Goal: Check status

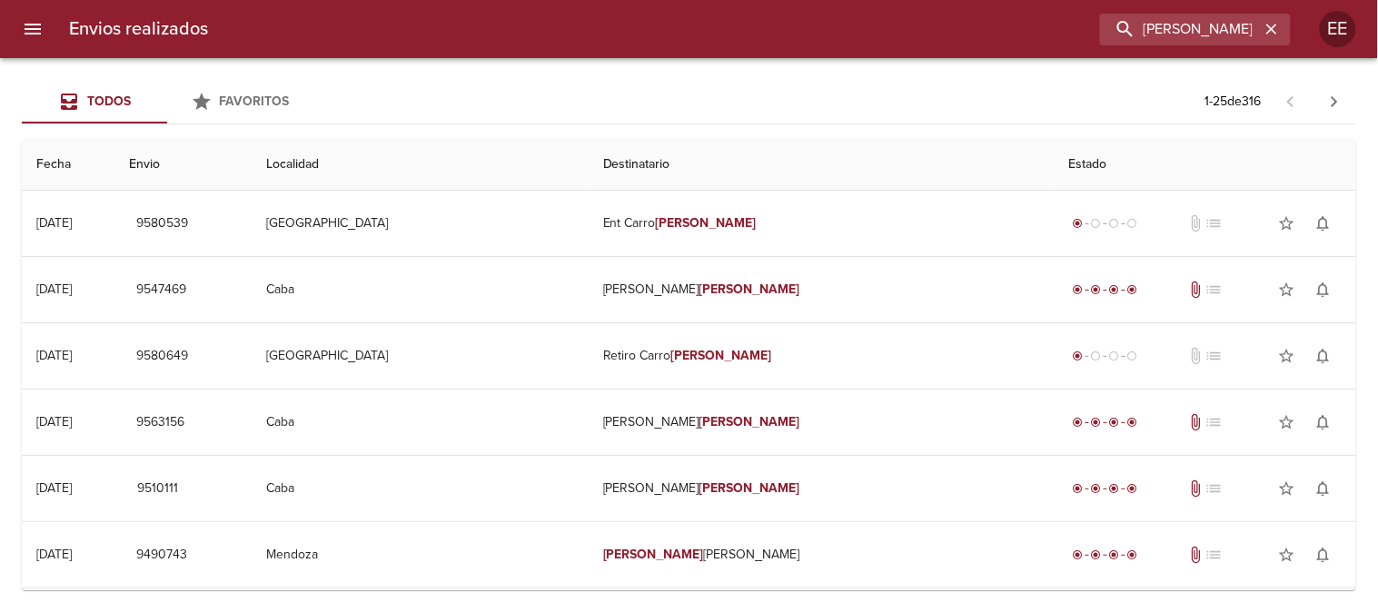
click at [1267, 30] on icon "button" at bounding box center [1272, 29] width 18 height 18
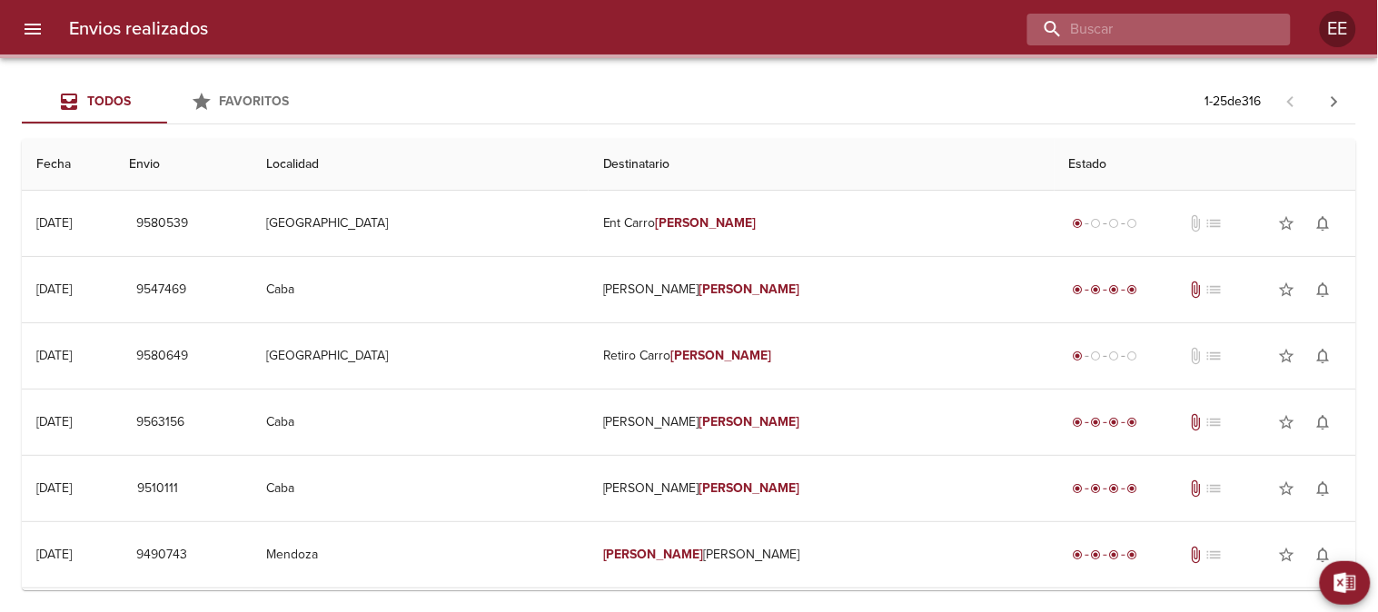
click at [1199, 30] on input "buscar" at bounding box center [1144, 30] width 233 height 32
paste input "Su pedido esta en ruta el dia [PERSON_NAME], el chofer tiene 6 entregas anterio…"
type input "Su pedido esta en ruta el dia [PERSON_NAME], el chofer tiene 6 entregas anterio…"
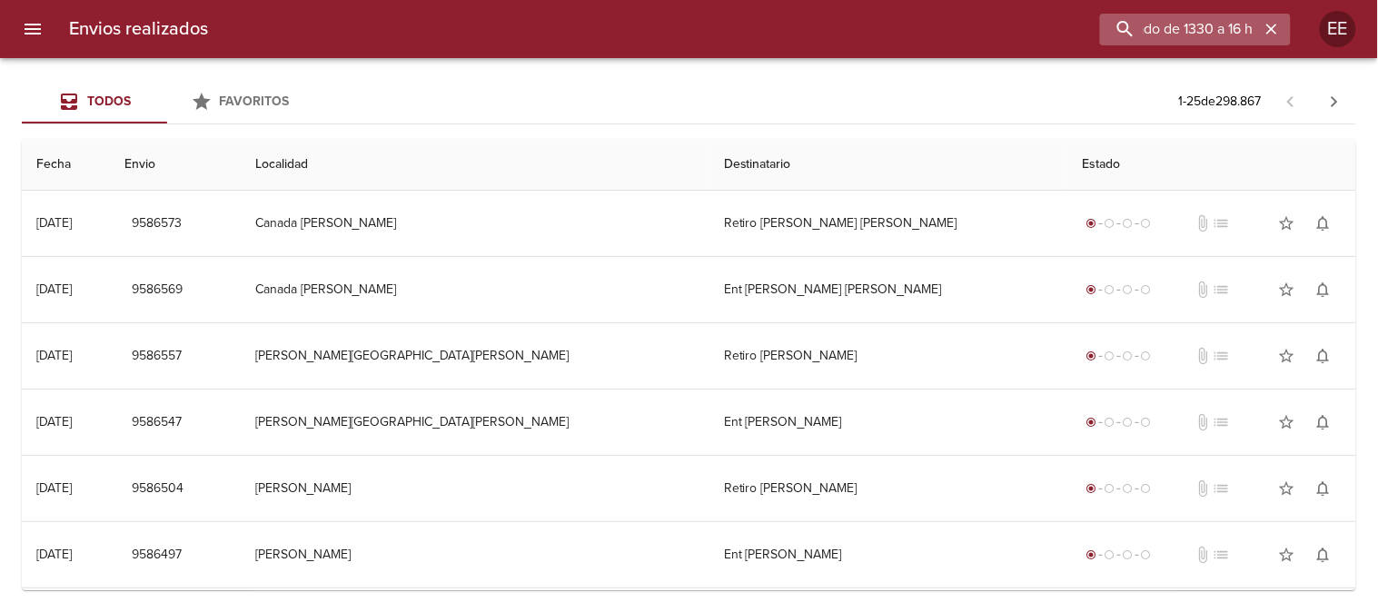
scroll to position [0, 0]
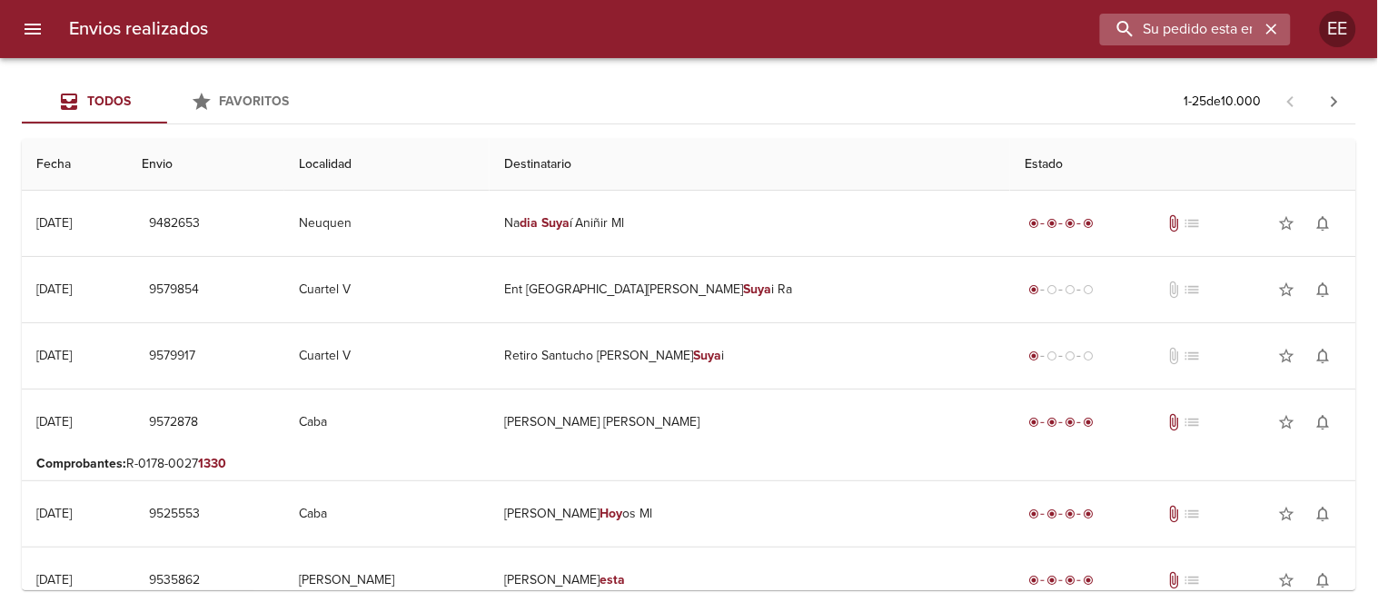
click at [1274, 34] on icon "button" at bounding box center [1272, 29] width 18 height 18
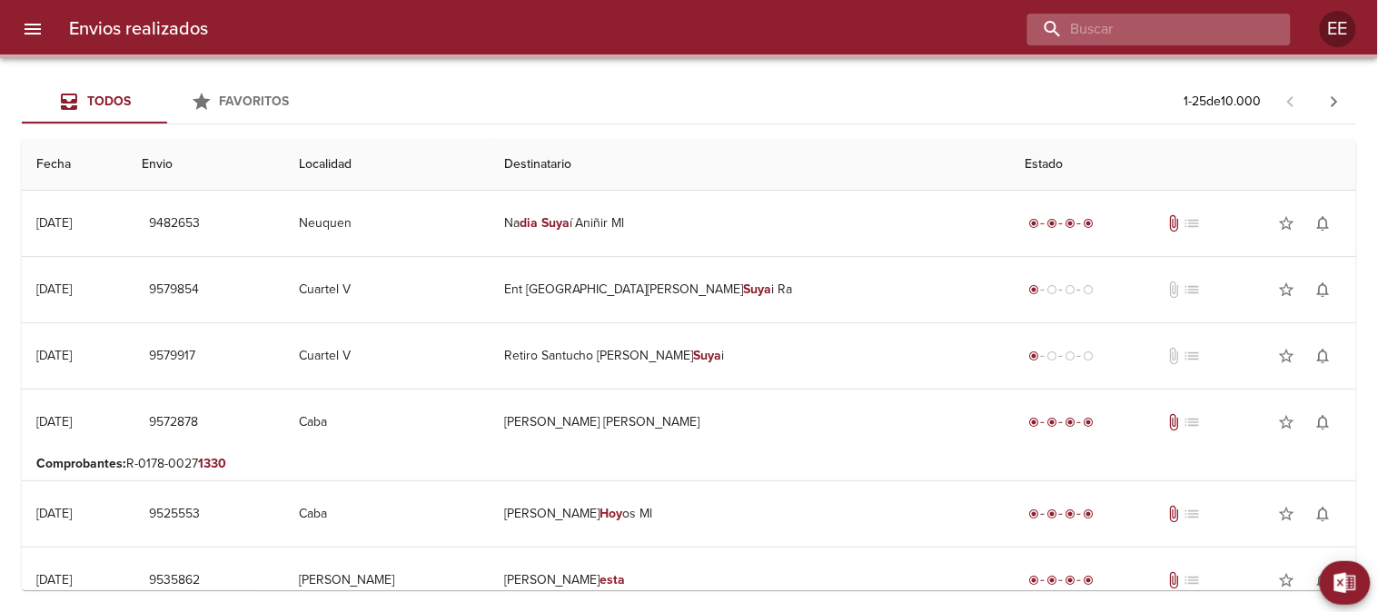
click at [1212, 23] on input "buscar" at bounding box center [1144, 30] width 233 height 32
paste input "[PERSON_NAME]"
type input "[PERSON_NAME]"
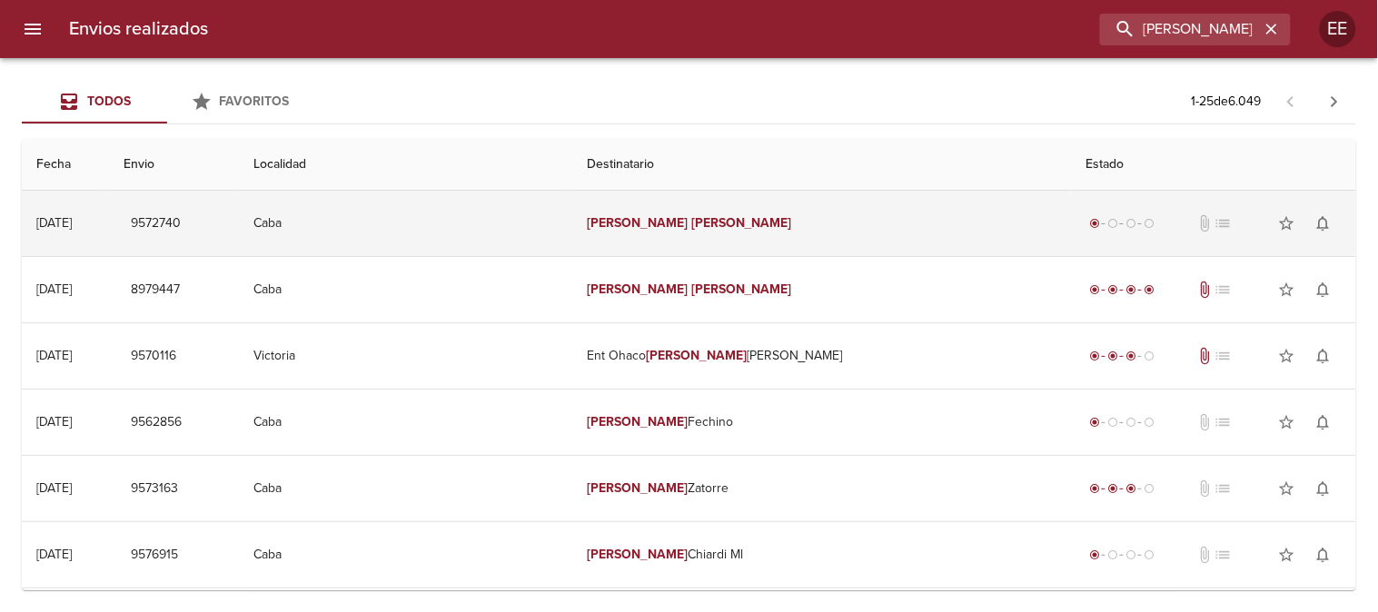
click at [710, 233] on td "[PERSON_NAME]" at bounding box center [821, 223] width 499 height 65
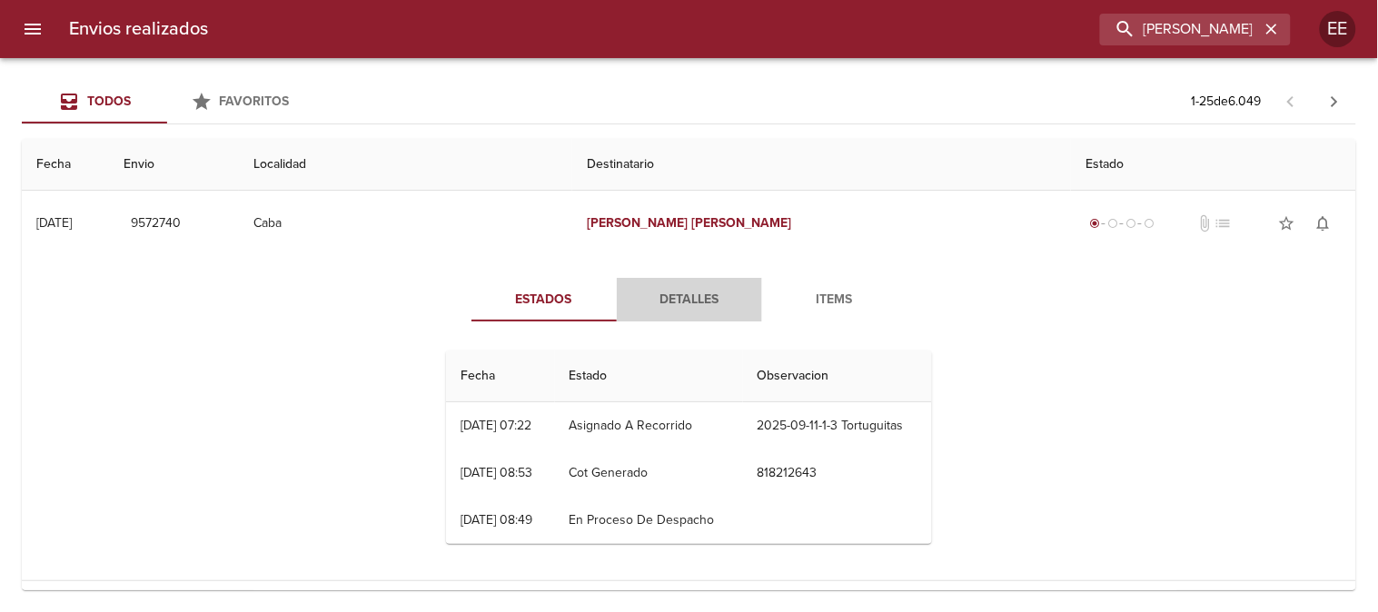
click at [679, 300] on span "Detalles" at bounding box center [690, 300] width 124 height 23
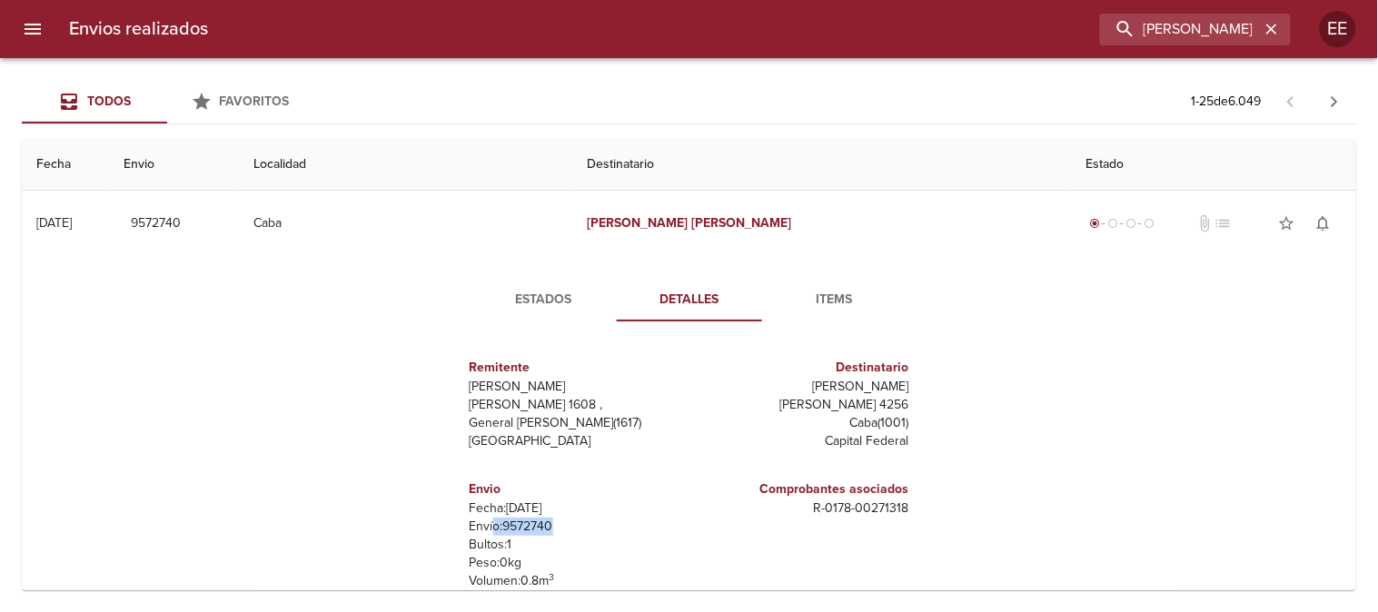
drag, startPoint x: 561, startPoint y: 525, endPoint x: 485, endPoint y: 533, distance: 76.8
click at [485, 533] on p "Envío: 9572740" at bounding box center [576, 527] width 213 height 18
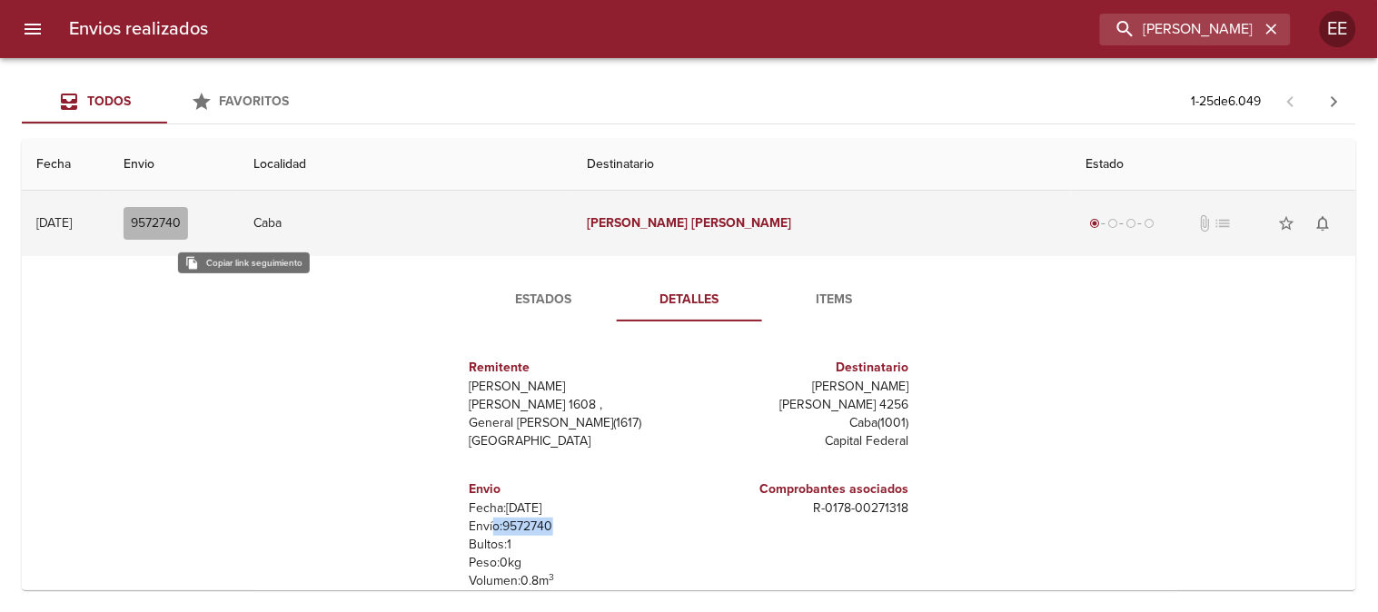
click at [181, 224] on span "9572740" at bounding box center [156, 224] width 50 height 23
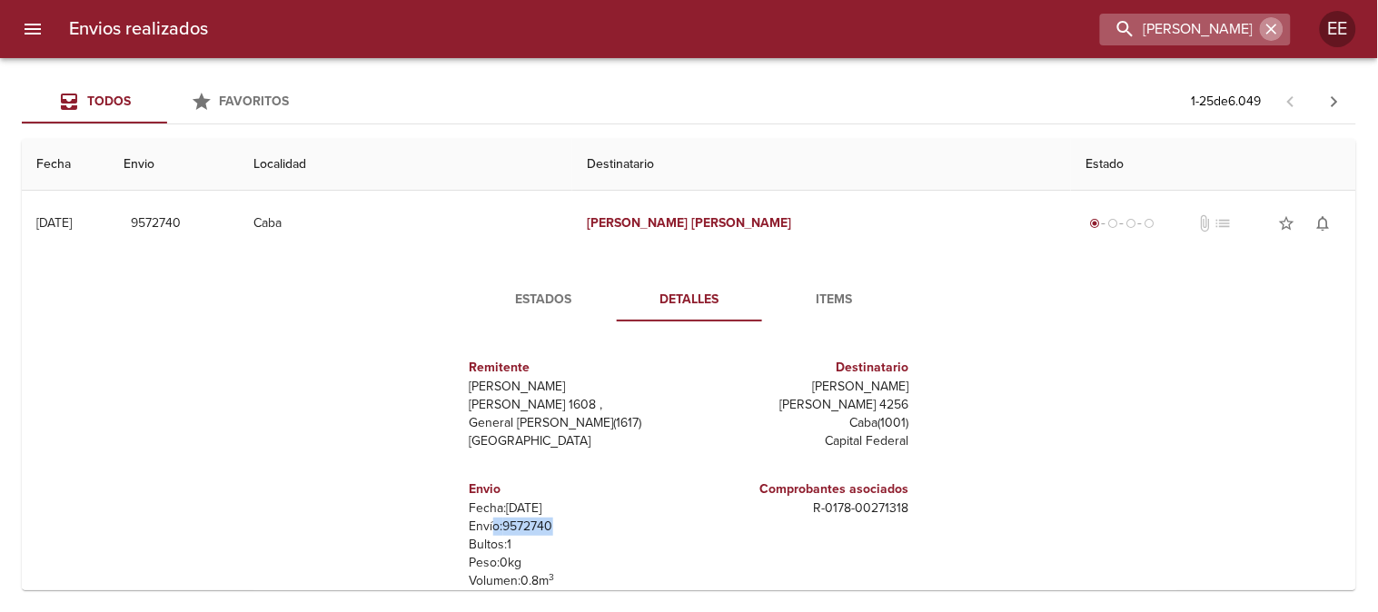
drag, startPoint x: 1273, startPoint y: 31, endPoint x: 1224, endPoint y: 31, distance: 49.1
click at [1274, 31] on icon "button" at bounding box center [1272, 29] width 18 height 18
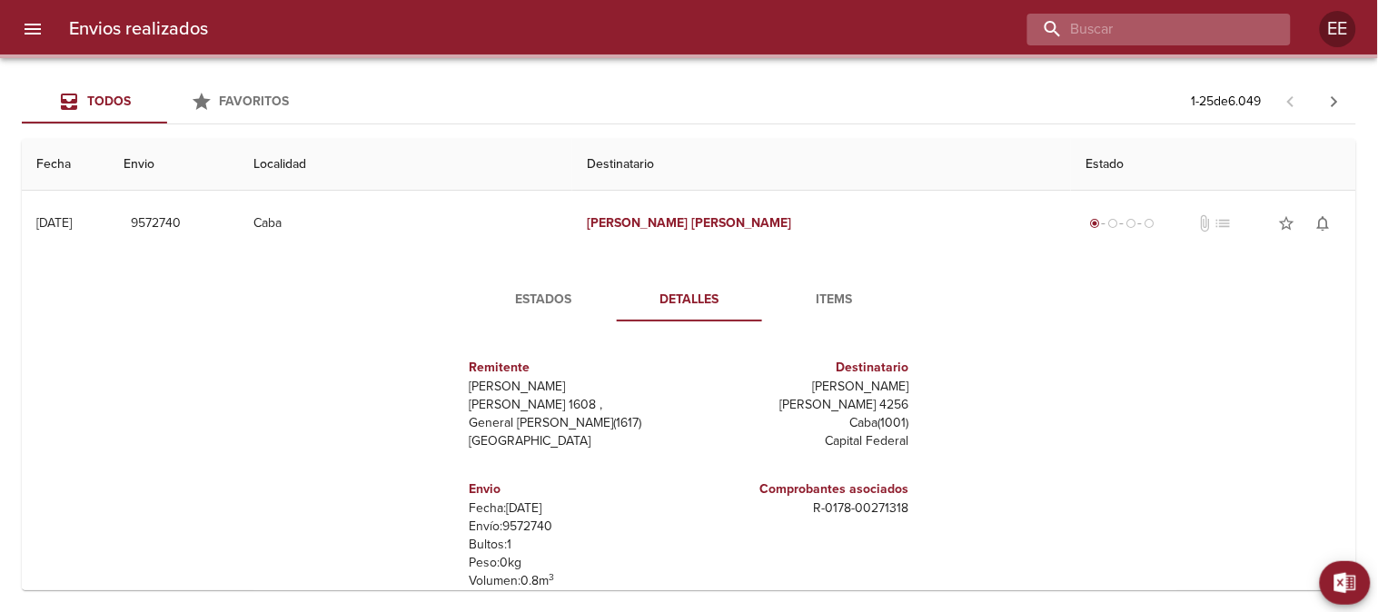
click at [1219, 32] on input "buscar" at bounding box center [1144, 30] width 233 height 32
paste input "[PERSON_NAME]"
type input "[PERSON_NAME]"
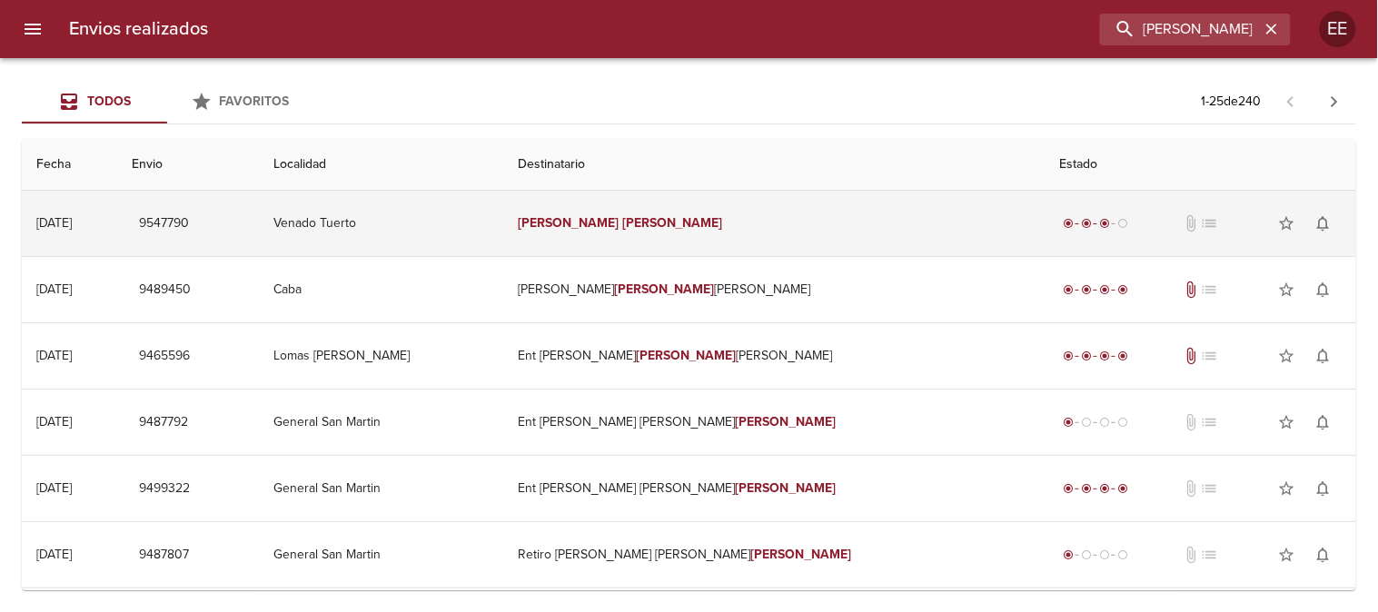
click at [651, 229] on td "[PERSON_NAME]" at bounding box center [773, 223] width 541 height 65
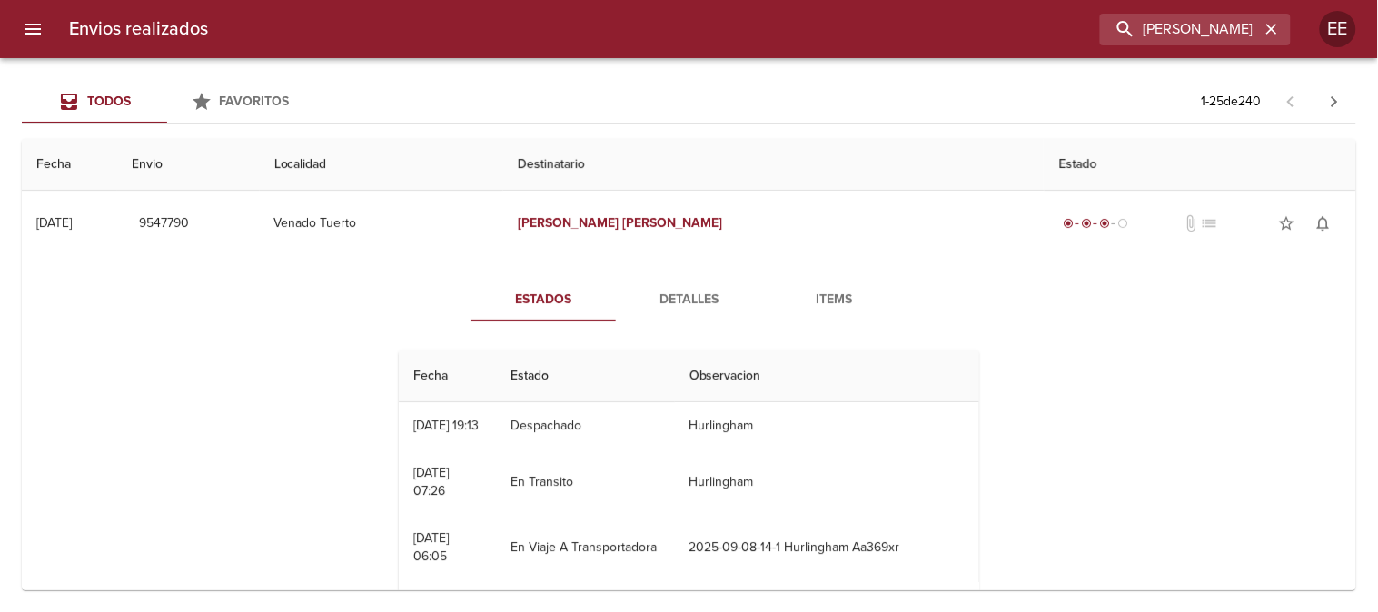
click at [694, 293] on span "Detalles" at bounding box center [689, 300] width 124 height 23
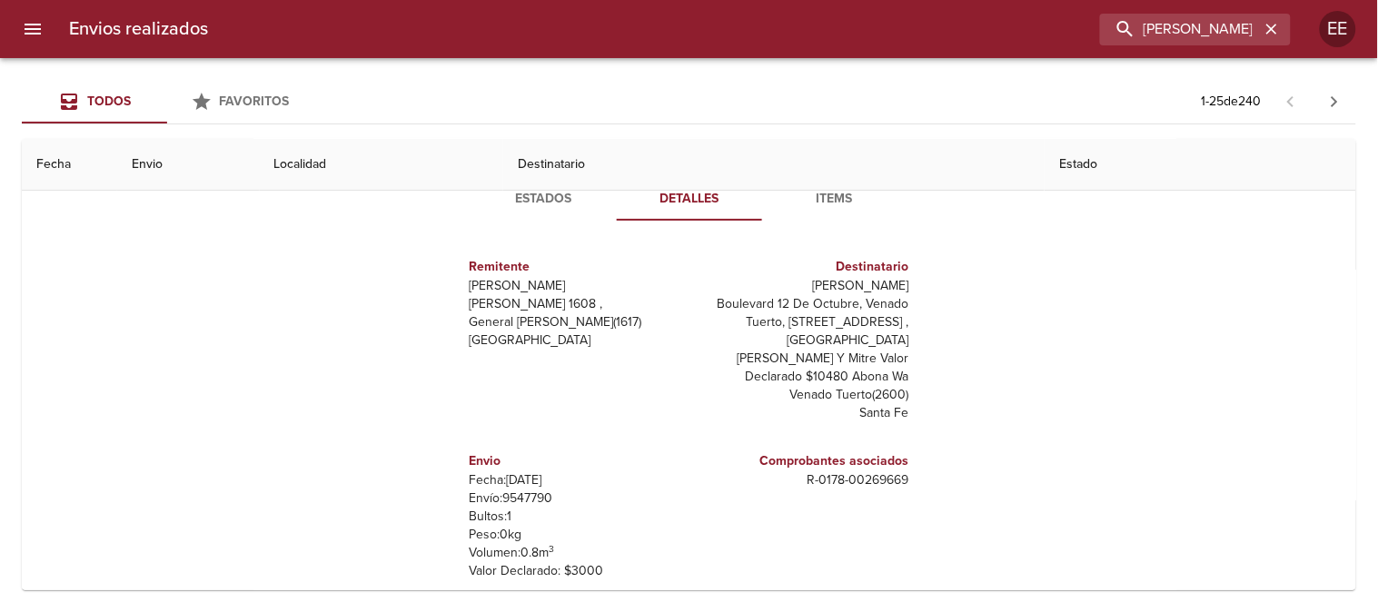
click at [530, 201] on span "Estados" at bounding box center [544, 199] width 124 height 23
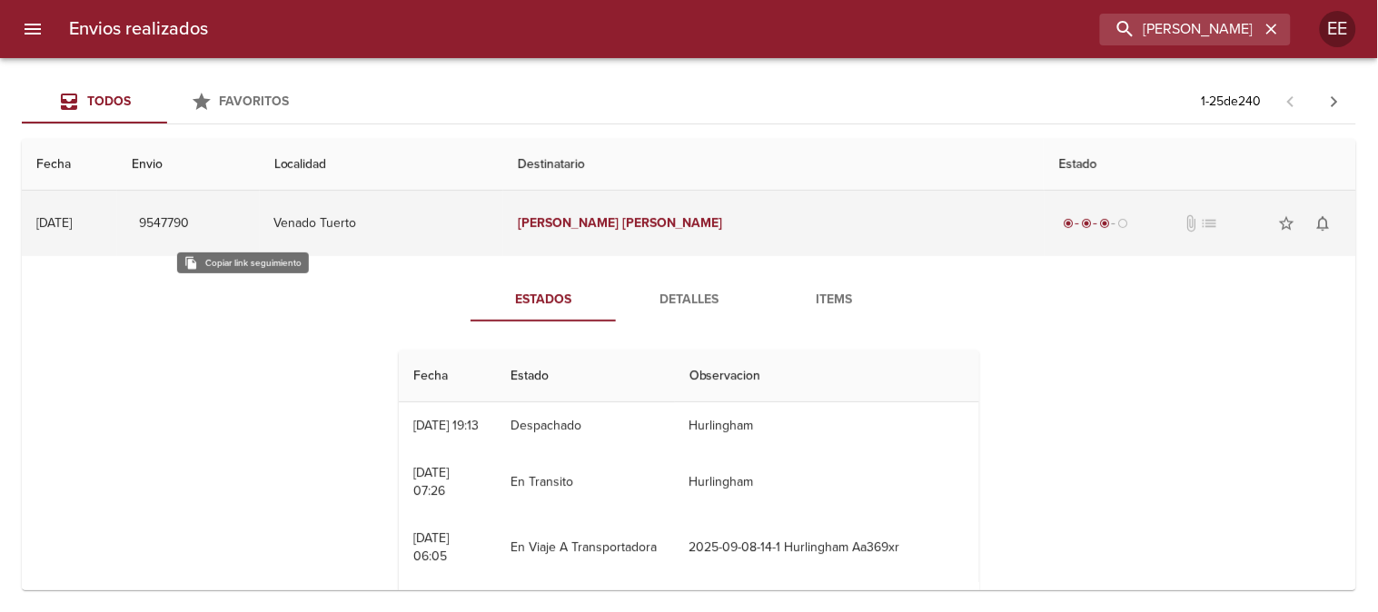
click at [189, 222] on span "9547790" at bounding box center [164, 224] width 50 height 23
click at [189, 215] on span "9547790" at bounding box center [164, 224] width 50 height 23
